Goal: Task Accomplishment & Management: Manage account settings

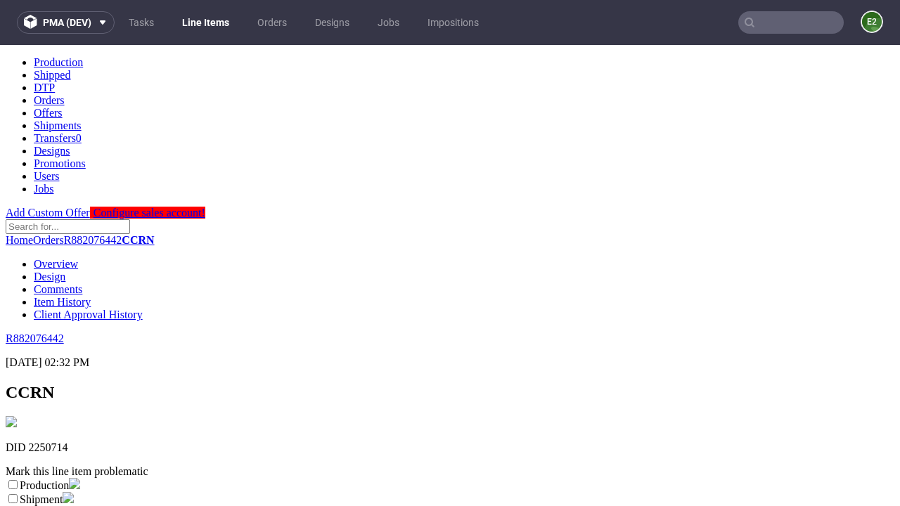
scroll to position [248, 0]
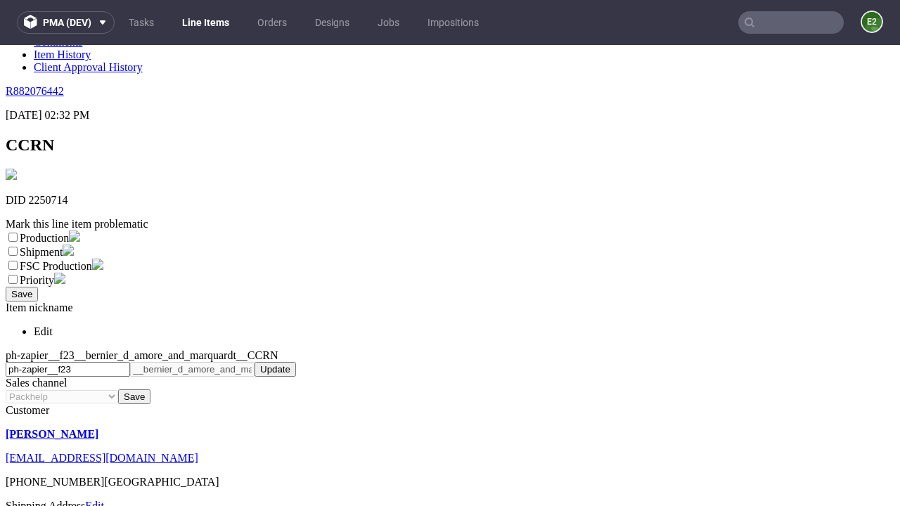
select select "dtp_ca_needed"
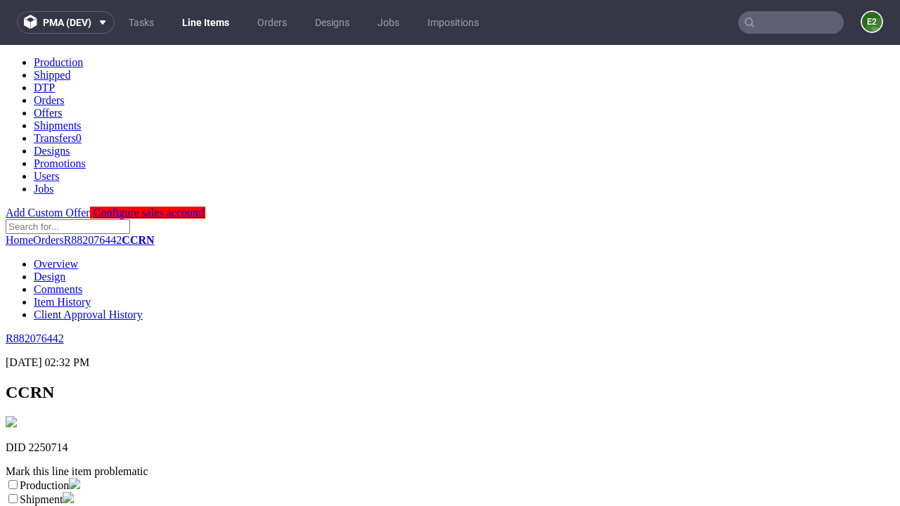
scroll to position [0, 0]
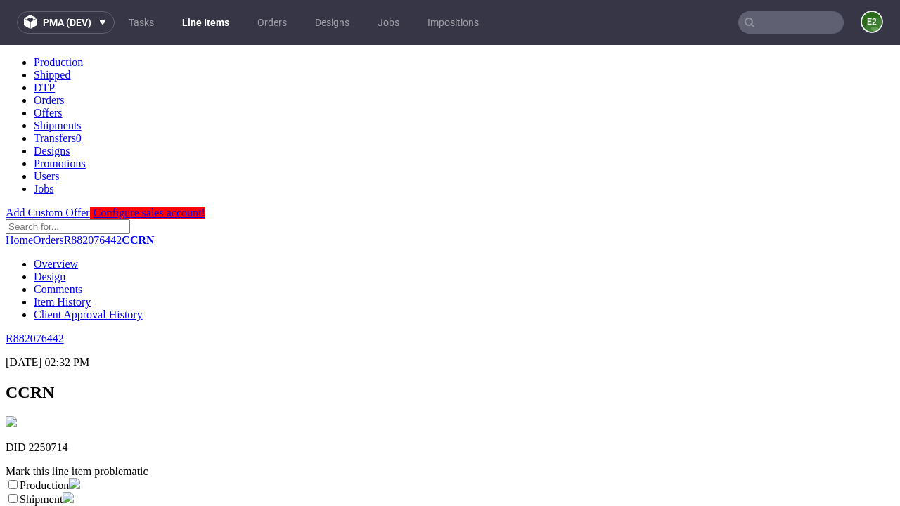
checkbox input "true"
